Goal: Task Accomplishment & Management: Use online tool/utility

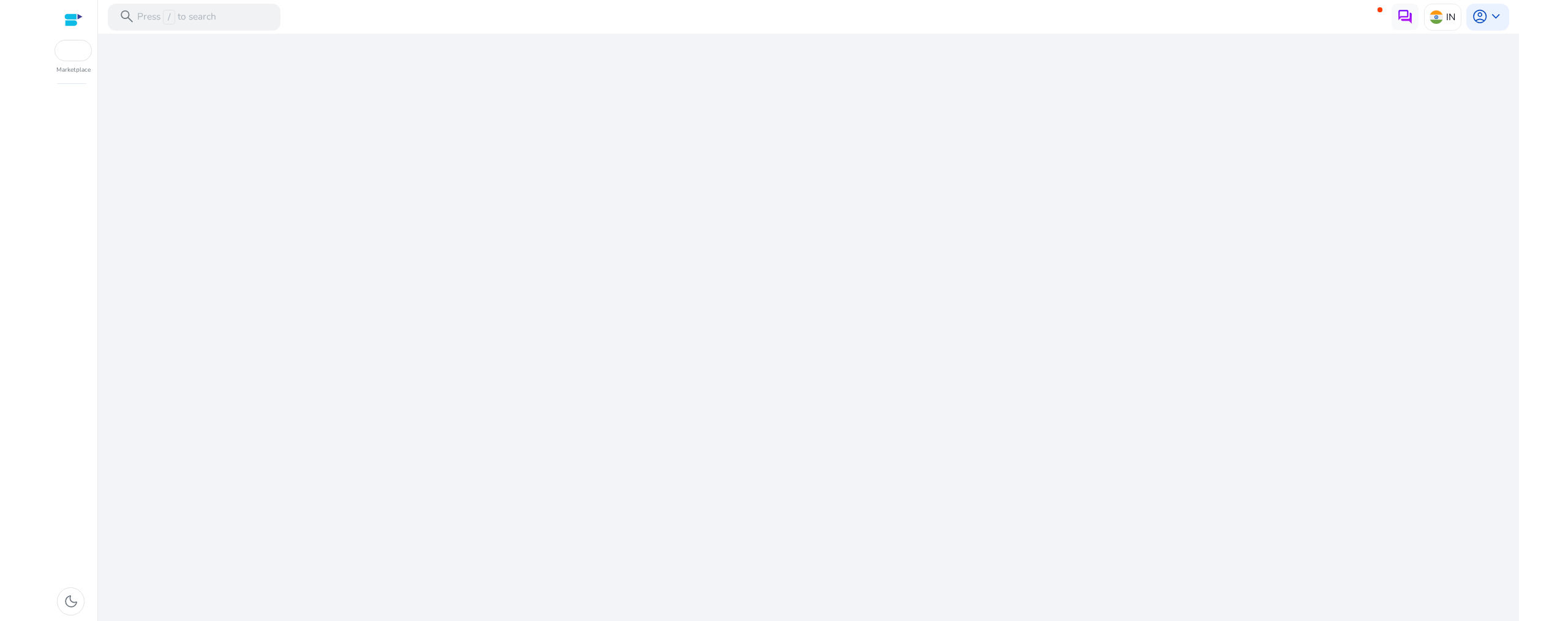
click at [781, 423] on div "We are getting things ready for you..." at bounding box center [808, 327] width 1410 height 587
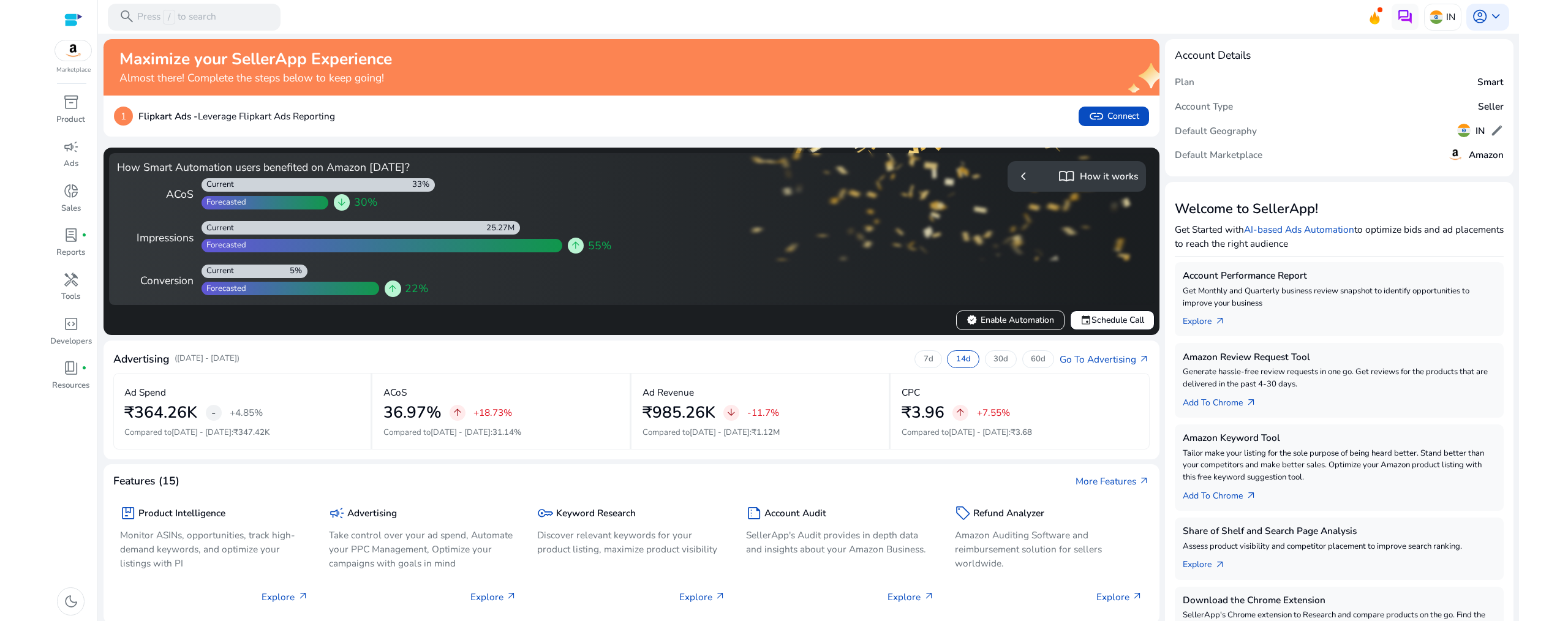
scroll to position [18, 0]
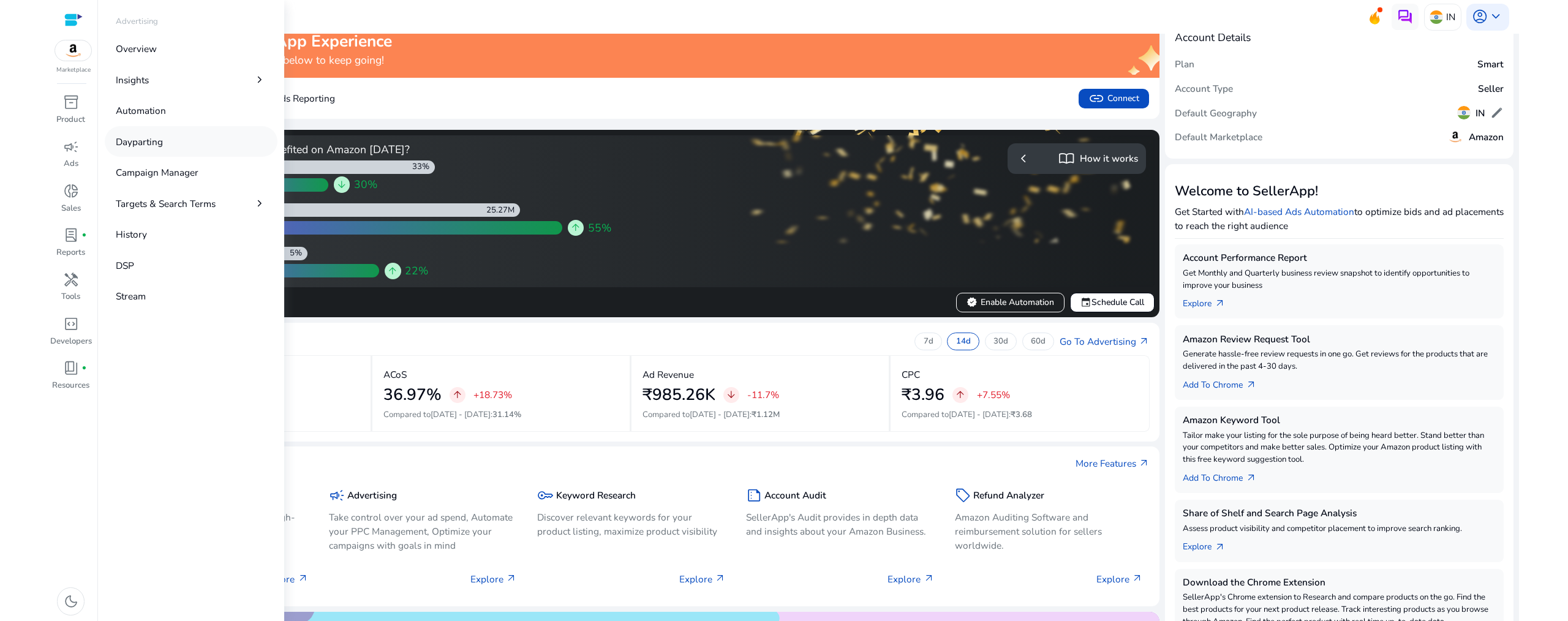
click at [165, 139] on link "Dayparting" at bounding box center [191, 141] width 173 height 30
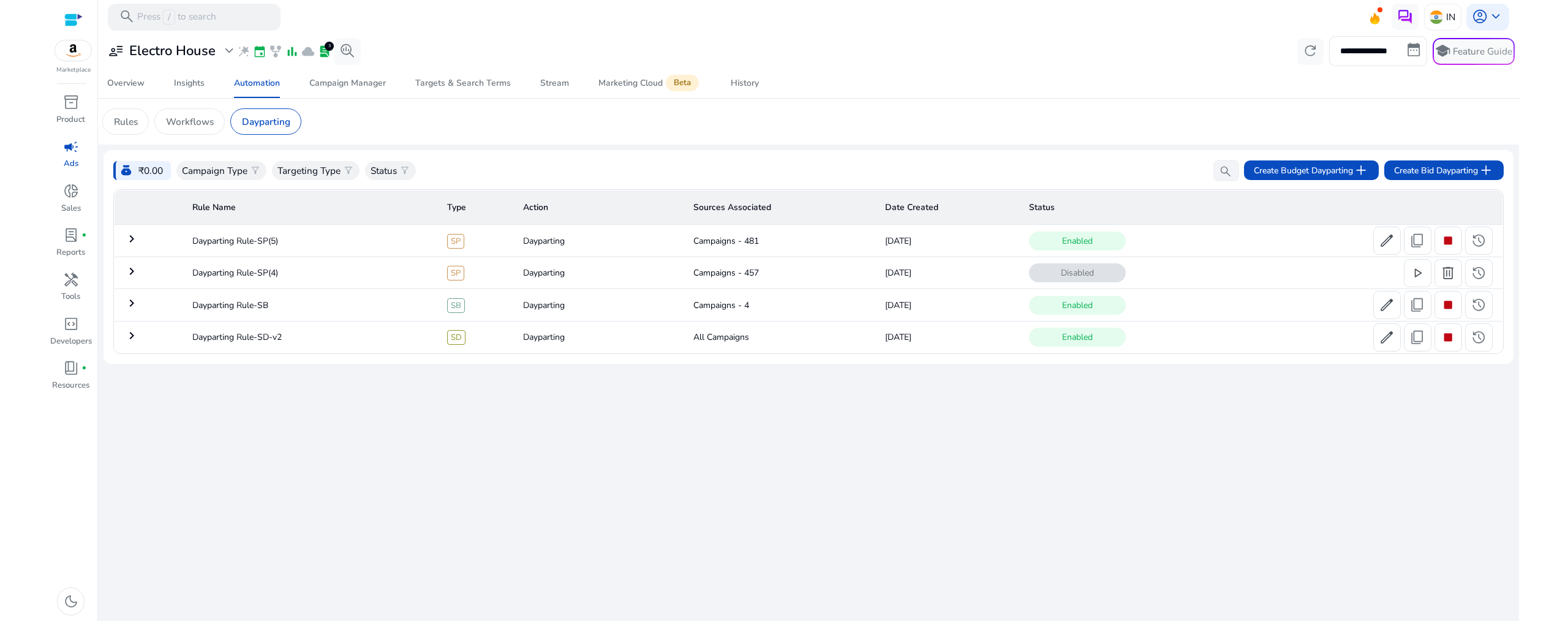
click at [127, 240] on mat-icon "keyboard_arrow_right" at bounding box center [131, 239] width 15 height 15
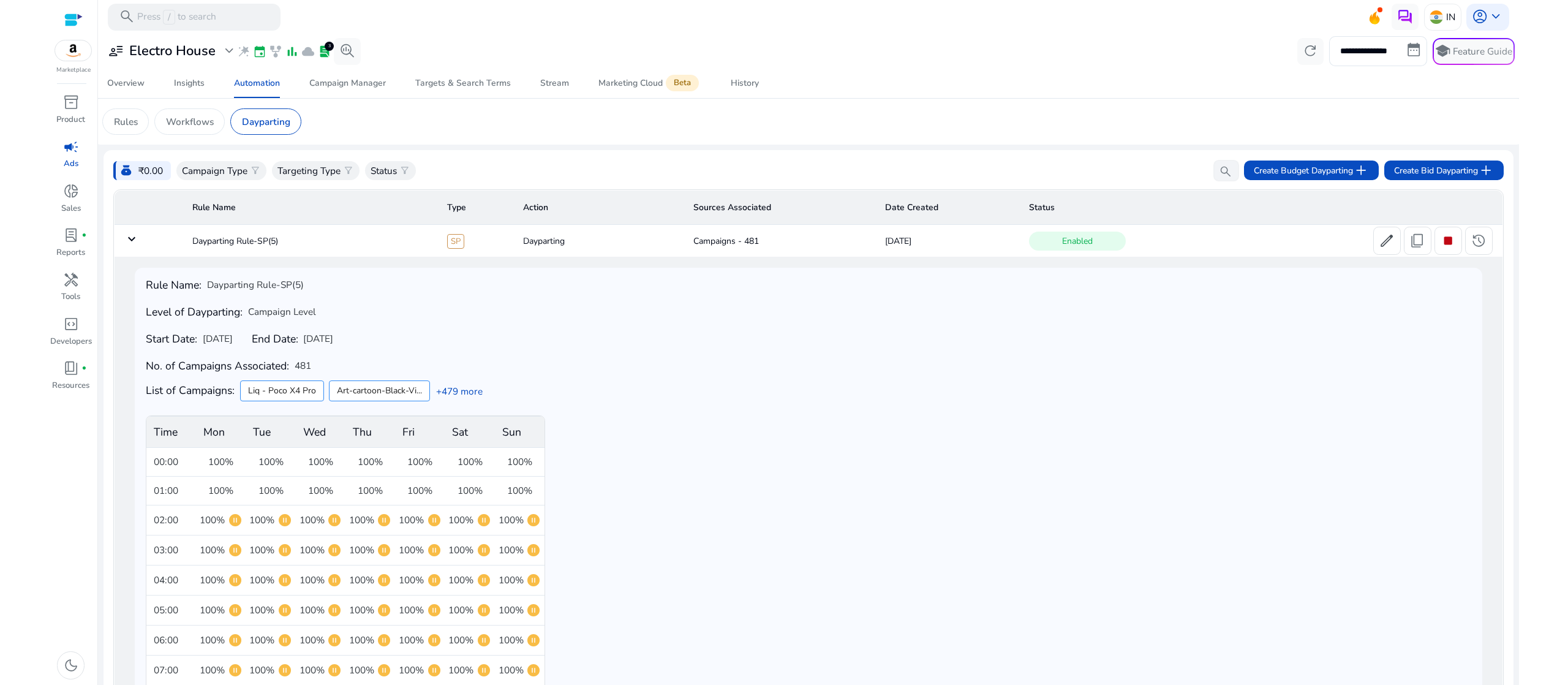
click at [136, 240] on mat-icon "keyboard_arrow_down" at bounding box center [131, 239] width 15 height 15
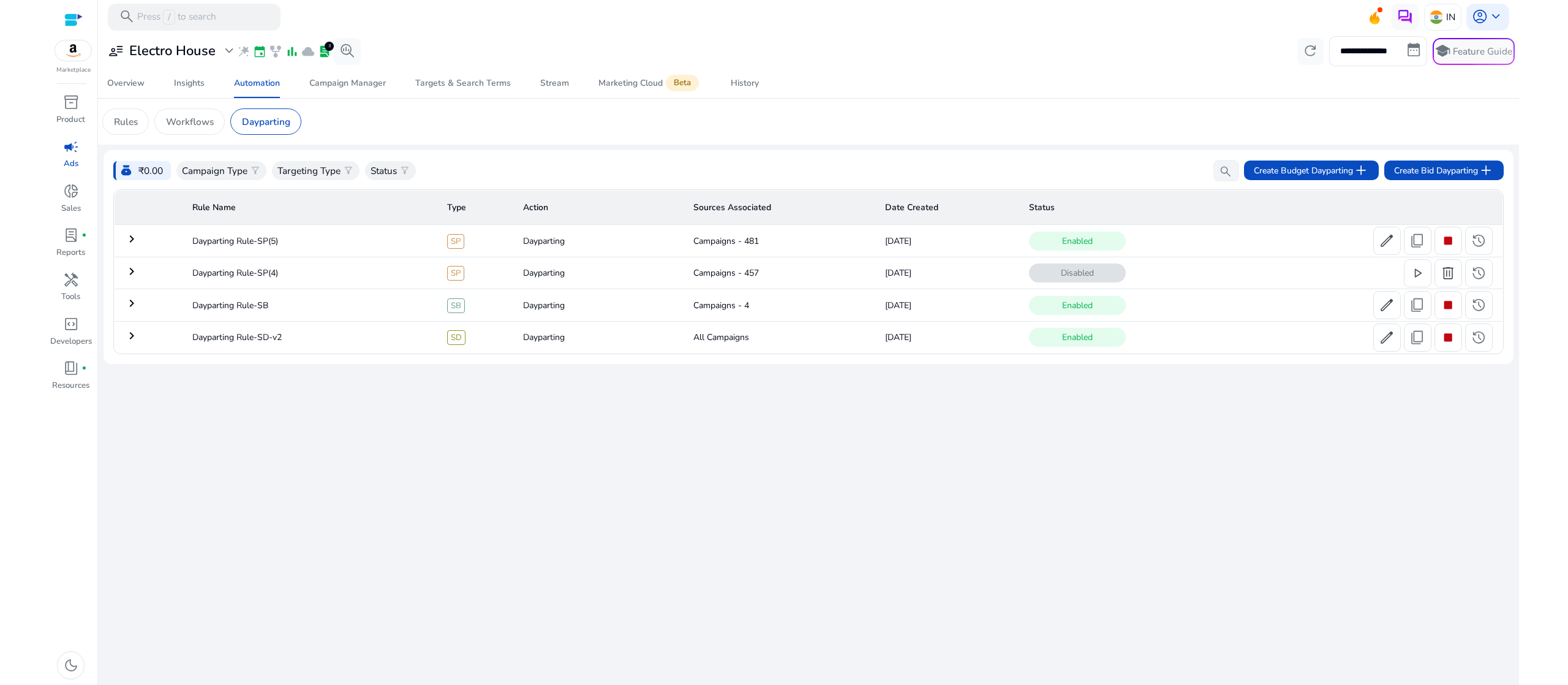
click at [136, 240] on mat-icon "keyboard_arrow_right" at bounding box center [131, 239] width 15 height 15
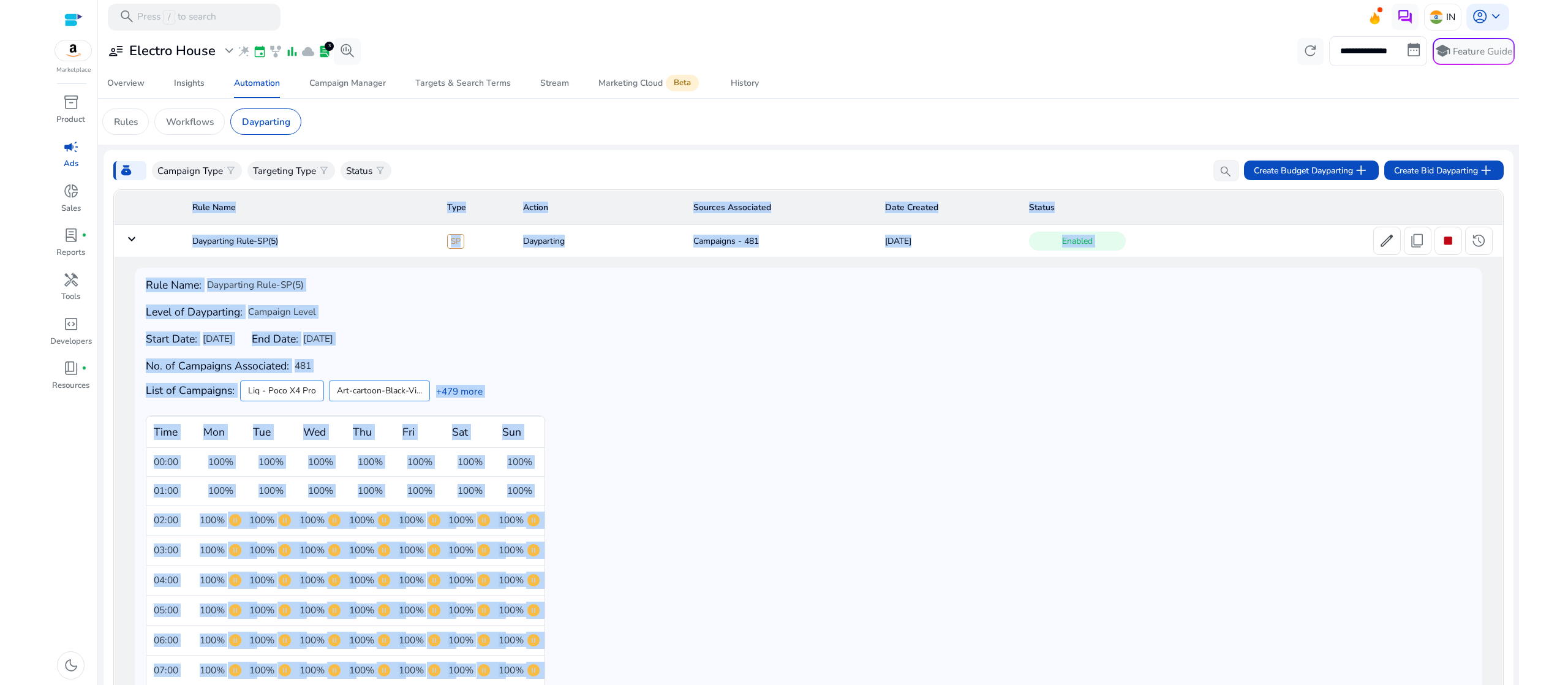
drag, startPoint x: 1519, startPoint y: 180, endPoint x: 1515, endPoint y: 281, distance: 101.1
click at [1515, 281] on html "**********" at bounding box center [784, 342] width 1568 height 685
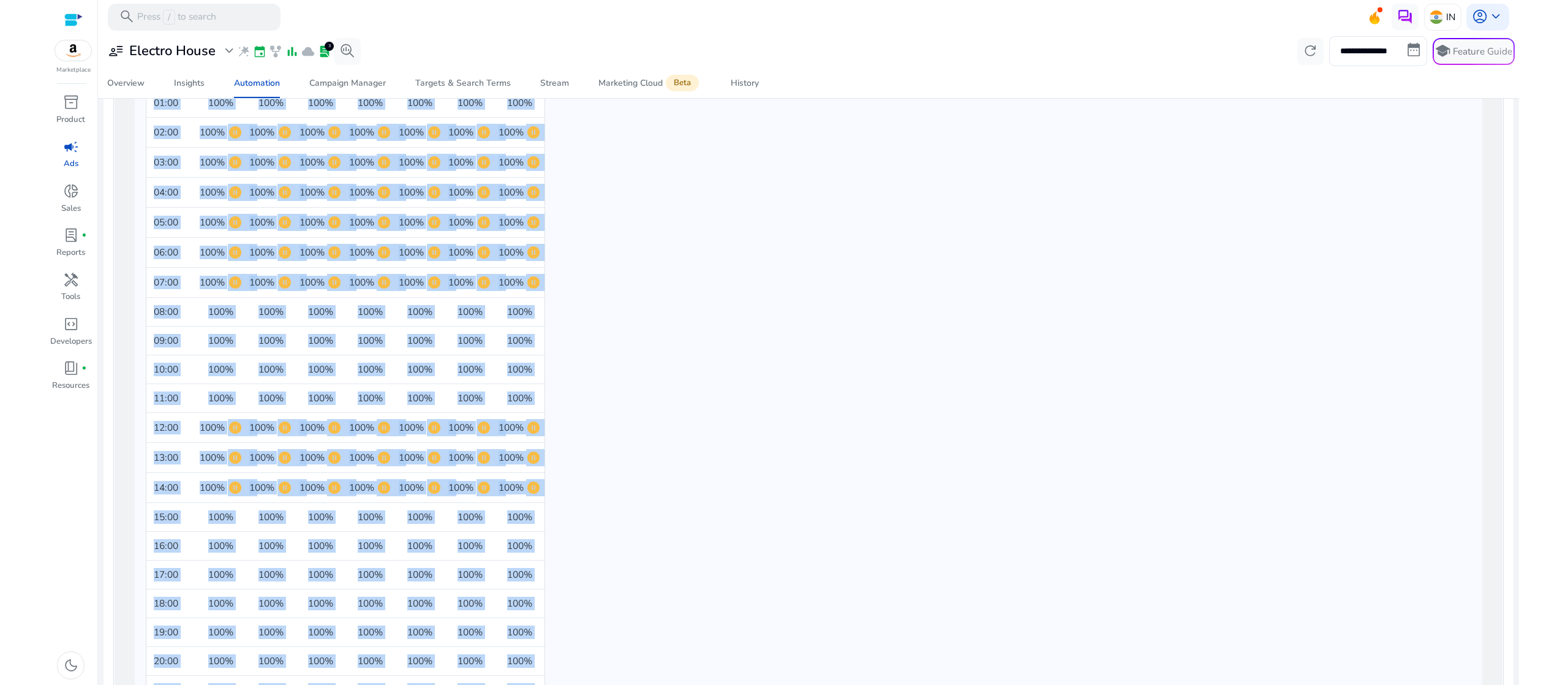
scroll to position [375, 0]
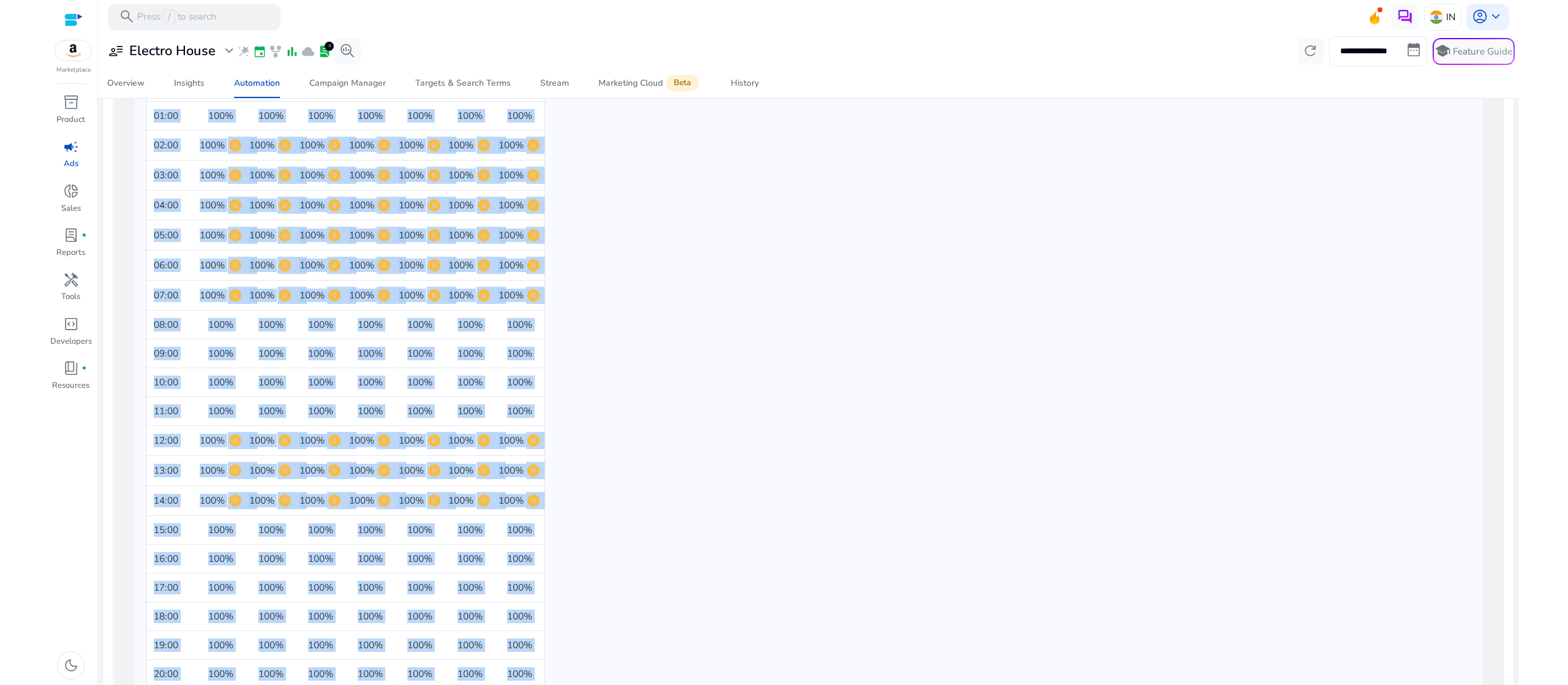
drag, startPoint x: 139, startPoint y: 405, endPoint x: 484, endPoint y: 405, distance: 345.0
click at [484, 405] on div "Rule Name: Dayparting Rule-SP(5) Level of Dayparting: Campaign Level Start Date…" at bounding box center [808, 359] width 1347 height 932
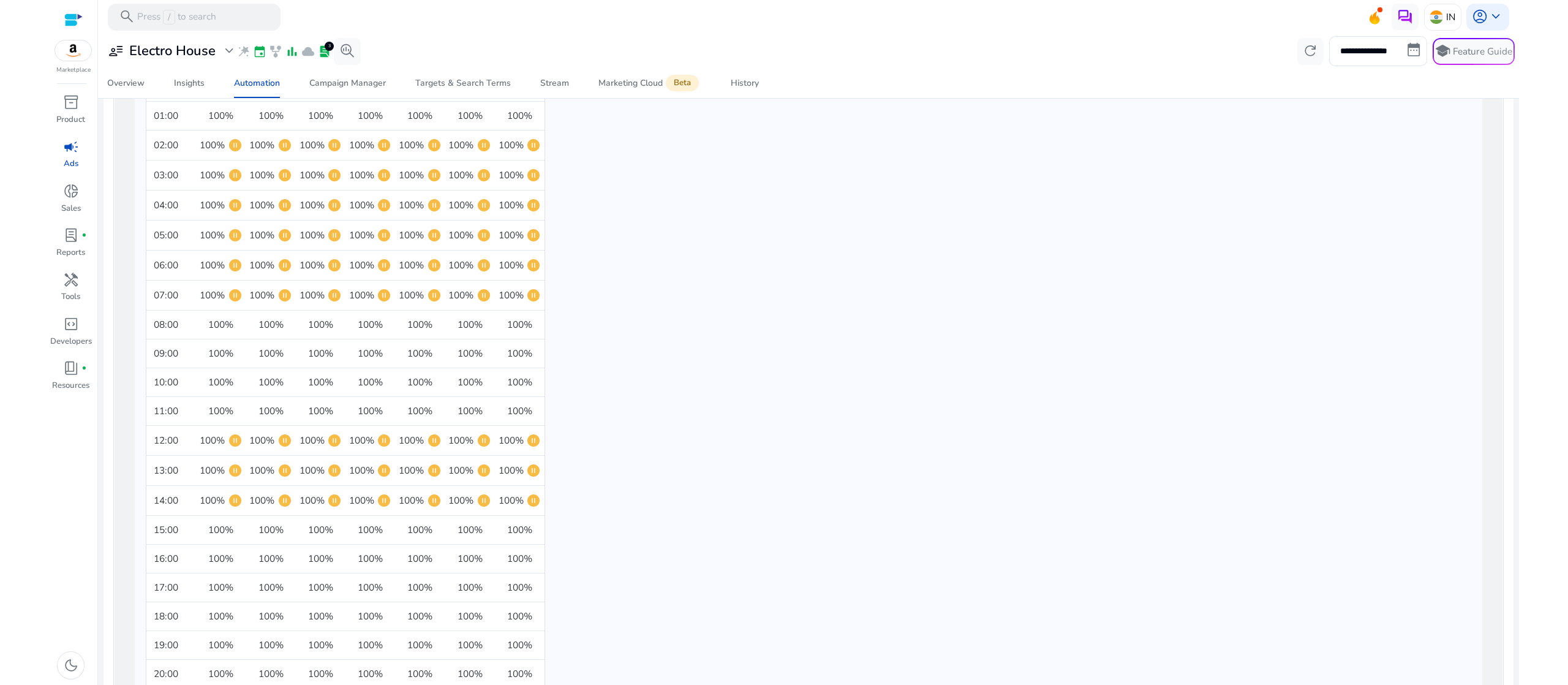
click at [510, 406] on span "100%" at bounding box center [519, 411] width 25 height 13
drag, startPoint x: 156, startPoint y: 445, endPoint x: 540, endPoint y: 433, distance: 384.2
click at [540, 433] on tr "12:00 100% pause_circle 100% pause_circle 100% pause_circle 100% pause_circle 1…" at bounding box center [345, 441] width 398 height 30
click at [283, 469] on span "pause_circle" at bounding box center [285, 470] width 15 height 15
drag, startPoint x: 238, startPoint y: 472, endPoint x: 534, endPoint y: 455, distance: 296.5
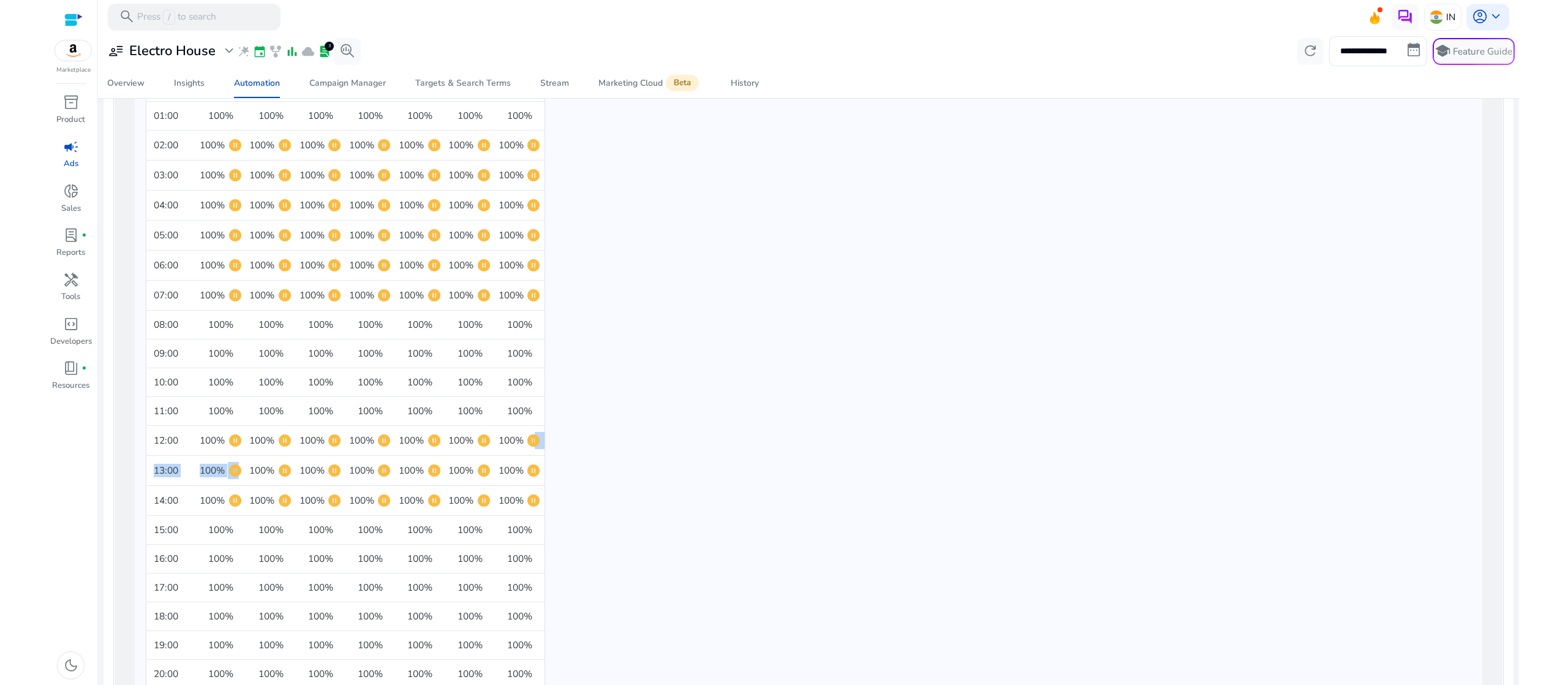
click at [534, 455] on tbody "00:00 100% 100% 100% 100% 100% 100% 100% 01:00 100% 100% 100% 100% 100% 100% 10…" at bounding box center [345, 424] width 398 height 702
click at [534, 455] on td "100% pause_circle" at bounding box center [519, 441] width 49 height 30
click at [535, 465] on span "pause_circle" at bounding box center [533, 470] width 15 height 15
drag, startPoint x: 156, startPoint y: 498, endPoint x: 527, endPoint y: 503, distance: 371.0
click at [527, 503] on tr "14:00 100% pause_circle 100% pause_circle 100% pause_circle 100% pause_circle 1…" at bounding box center [345, 500] width 398 height 30
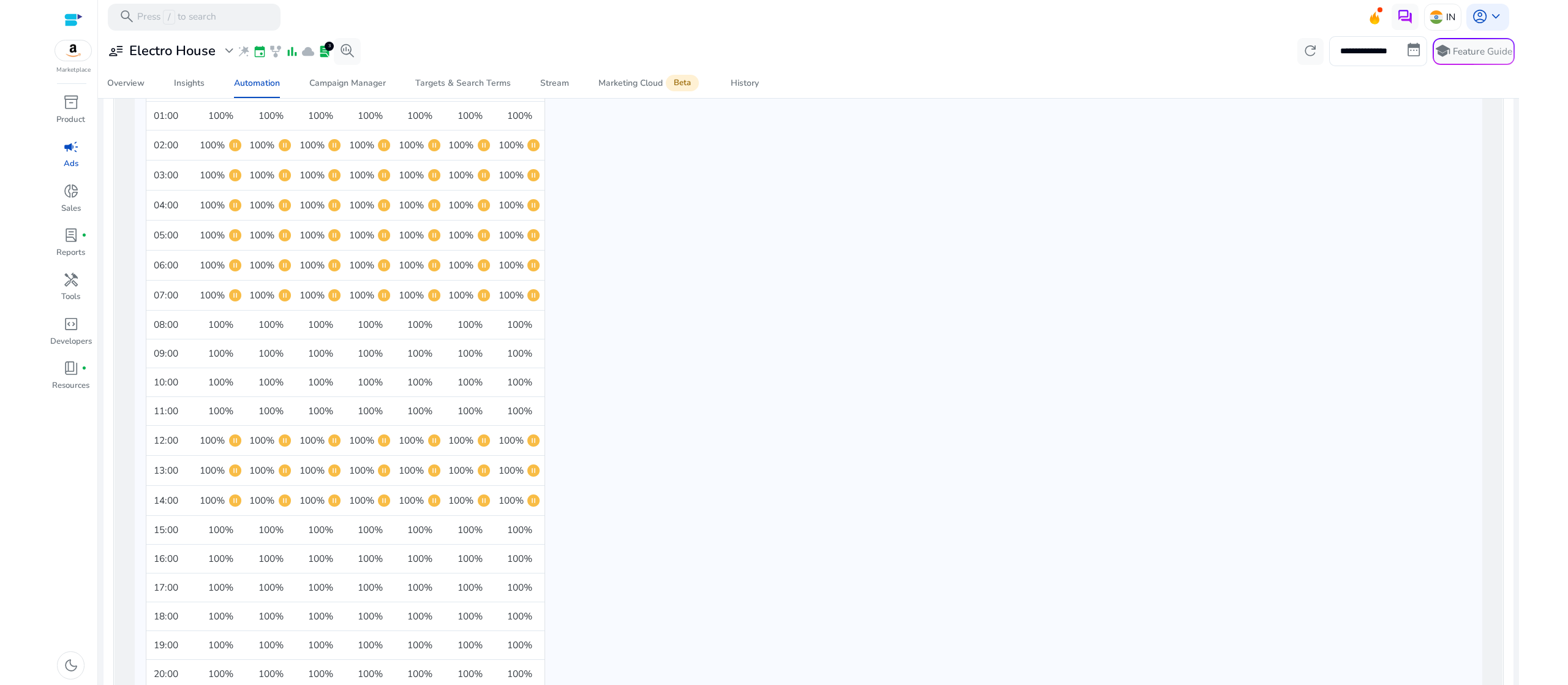
drag, startPoint x: 148, startPoint y: 532, endPoint x: 243, endPoint y: 531, distance: 95.0
drag, startPoint x: 243, startPoint y: 531, endPoint x: 530, endPoint y: 526, distance: 287.0
click at [530, 526] on tr "15:00 100% 100% 100% 100% 100% 100% 100%" at bounding box center [345, 530] width 398 height 29
drag, startPoint x: 151, startPoint y: 549, endPoint x: 534, endPoint y: 565, distance: 383.3
click at [534, 565] on tr "16:00 100% 100% 100% 100% 100% 100% 100%" at bounding box center [345, 559] width 398 height 29
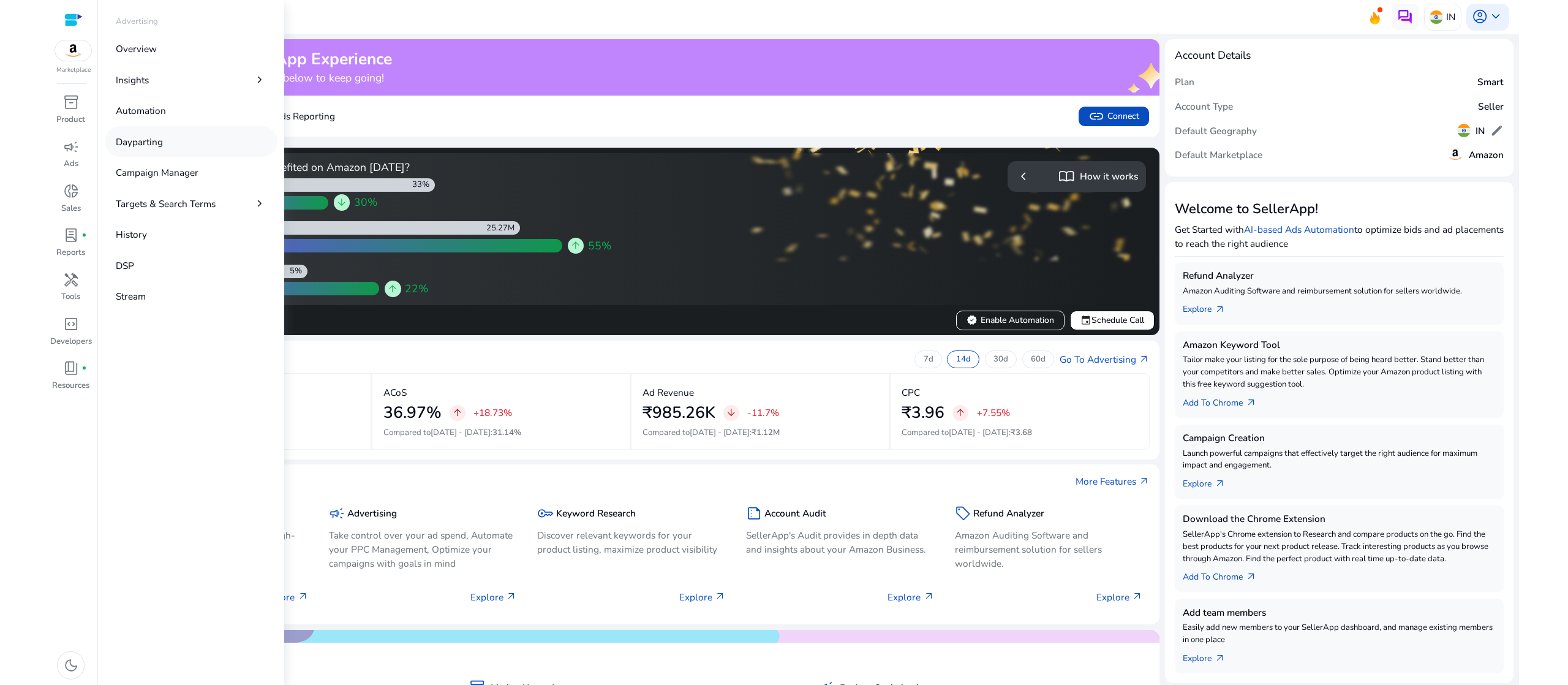
click at [158, 148] on p "Dayparting" at bounding box center [139, 142] width 47 height 14
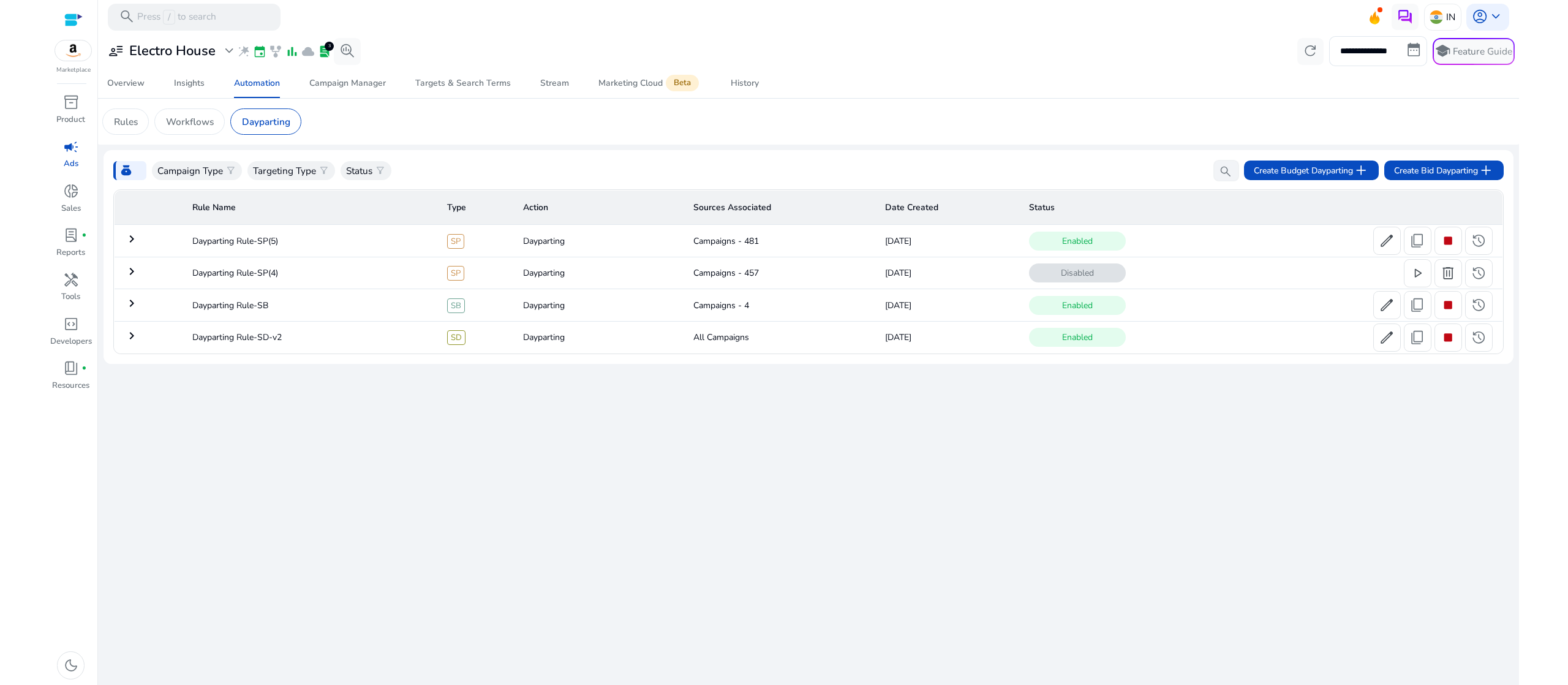
click at [131, 234] on mat-icon "keyboard_arrow_right" at bounding box center [131, 239] width 15 height 15
